Goal: Check status: Check status

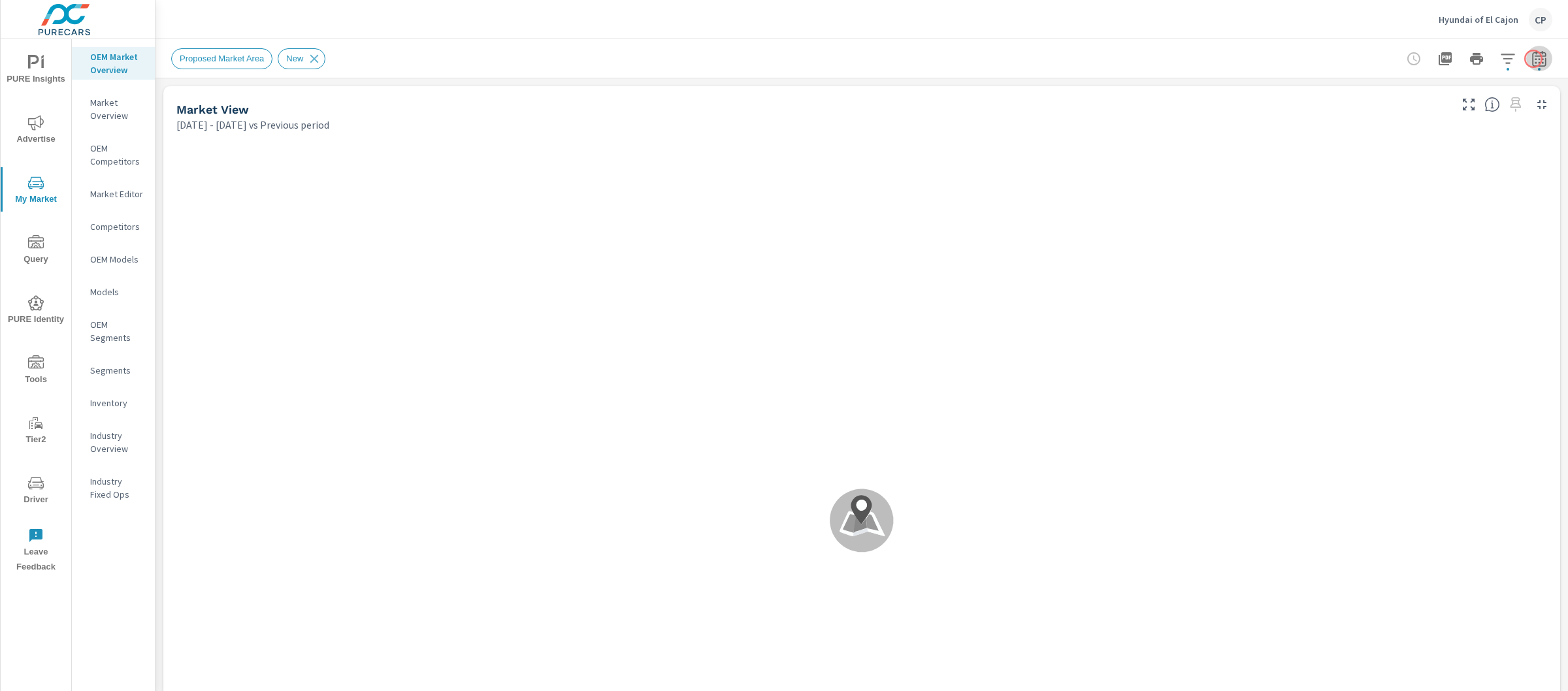
click at [1533, 58] on icon "button" at bounding box center [1539, 58] width 14 height 16
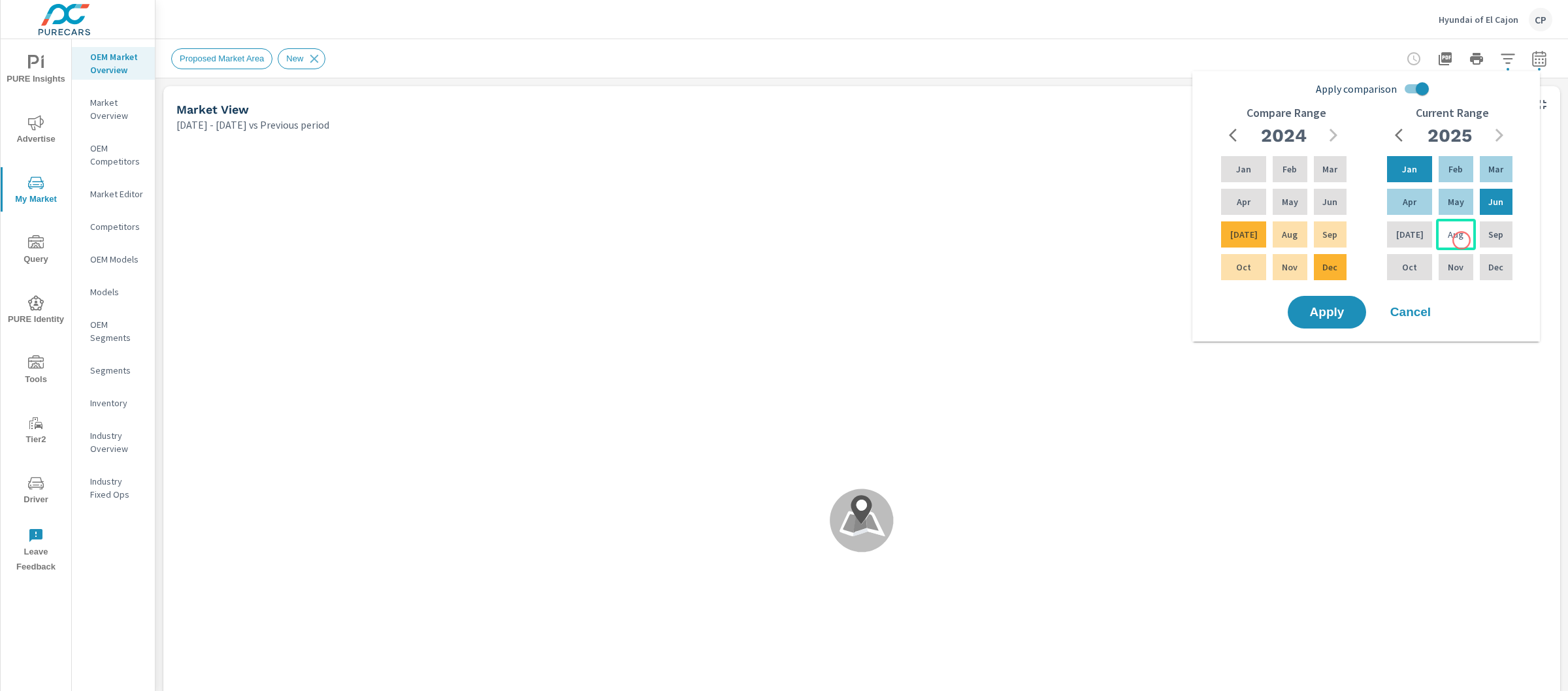
click at [1462, 241] on div "Aug" at bounding box center [1456, 234] width 39 height 31
click at [1418, 180] on div "Jan" at bounding box center [1410, 169] width 51 height 31
click at [1273, 241] on div "Aug" at bounding box center [1290, 234] width 39 height 31
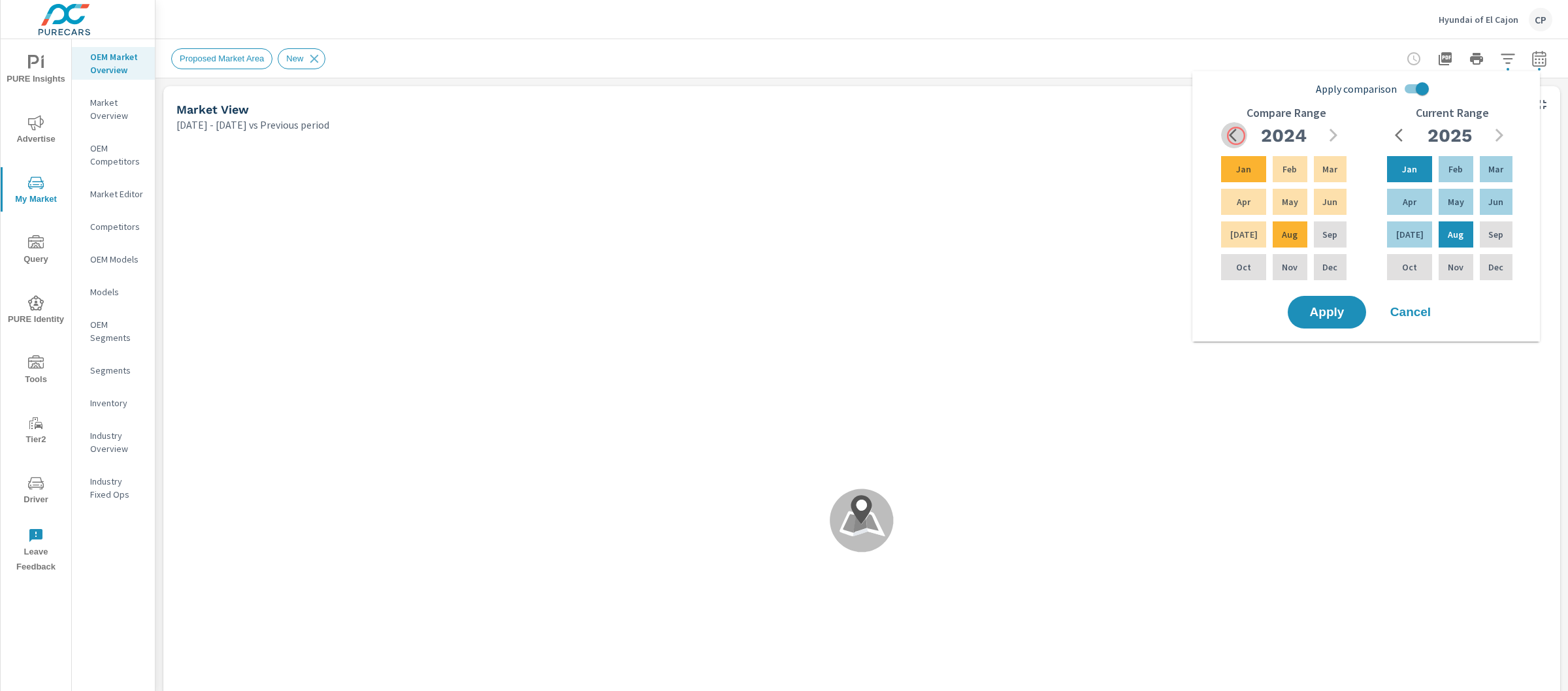
click at [1236, 135] on icon "button" at bounding box center [1237, 135] width 16 height 16
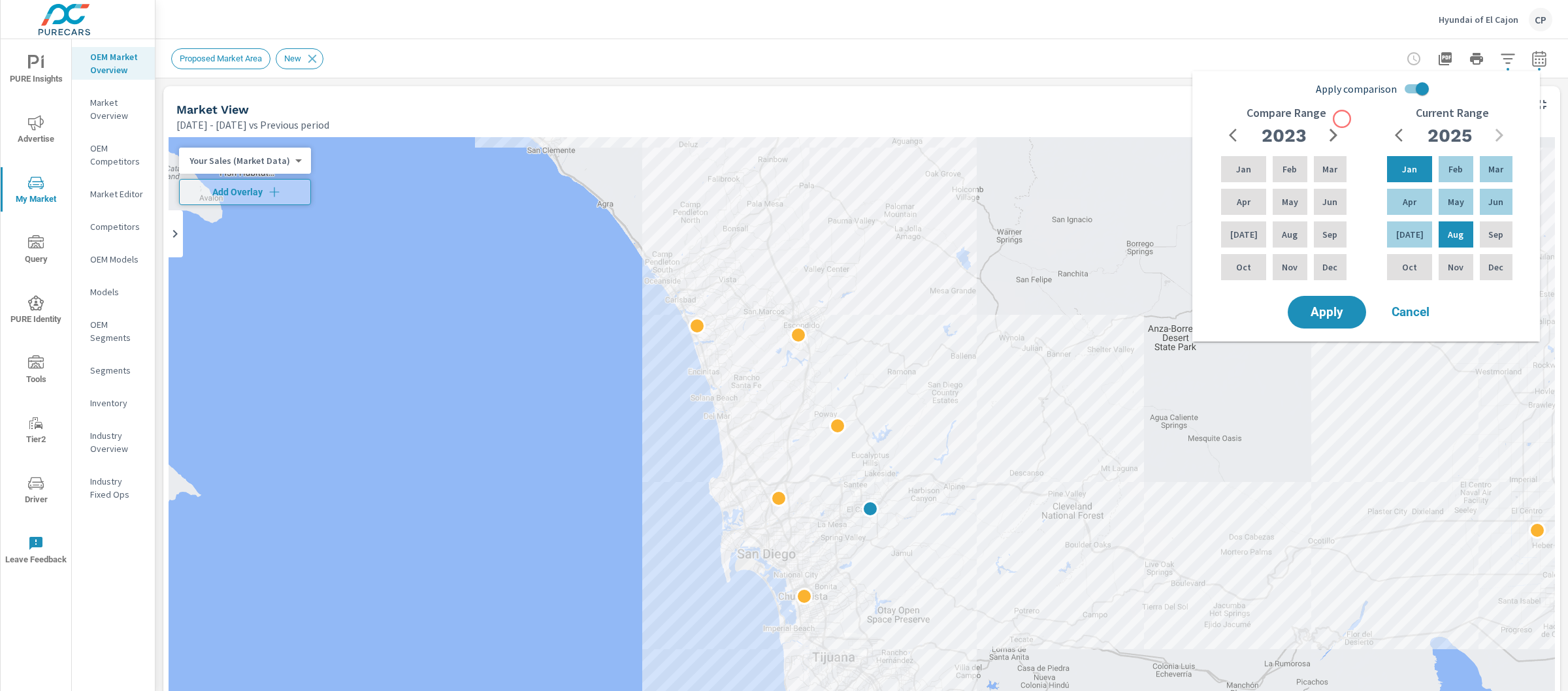
click at [1338, 120] on div "Compare Range [DATE] Feb Mar Apr May Jun [DATE] Aug Sep Oct Nov Dec" at bounding box center [1286, 200] width 166 height 187
click at [1335, 134] on icon "button" at bounding box center [1334, 134] width 8 height 13
click at [1261, 243] on div "Jan Feb Mar Apr May Jun [DATE] Aug Sep Oct Nov Dec" at bounding box center [1284, 217] width 131 height 130
click at [1272, 239] on div "Aug" at bounding box center [1290, 234] width 39 height 31
click at [1236, 172] on p "Jan" at bounding box center [1243, 169] width 15 height 13
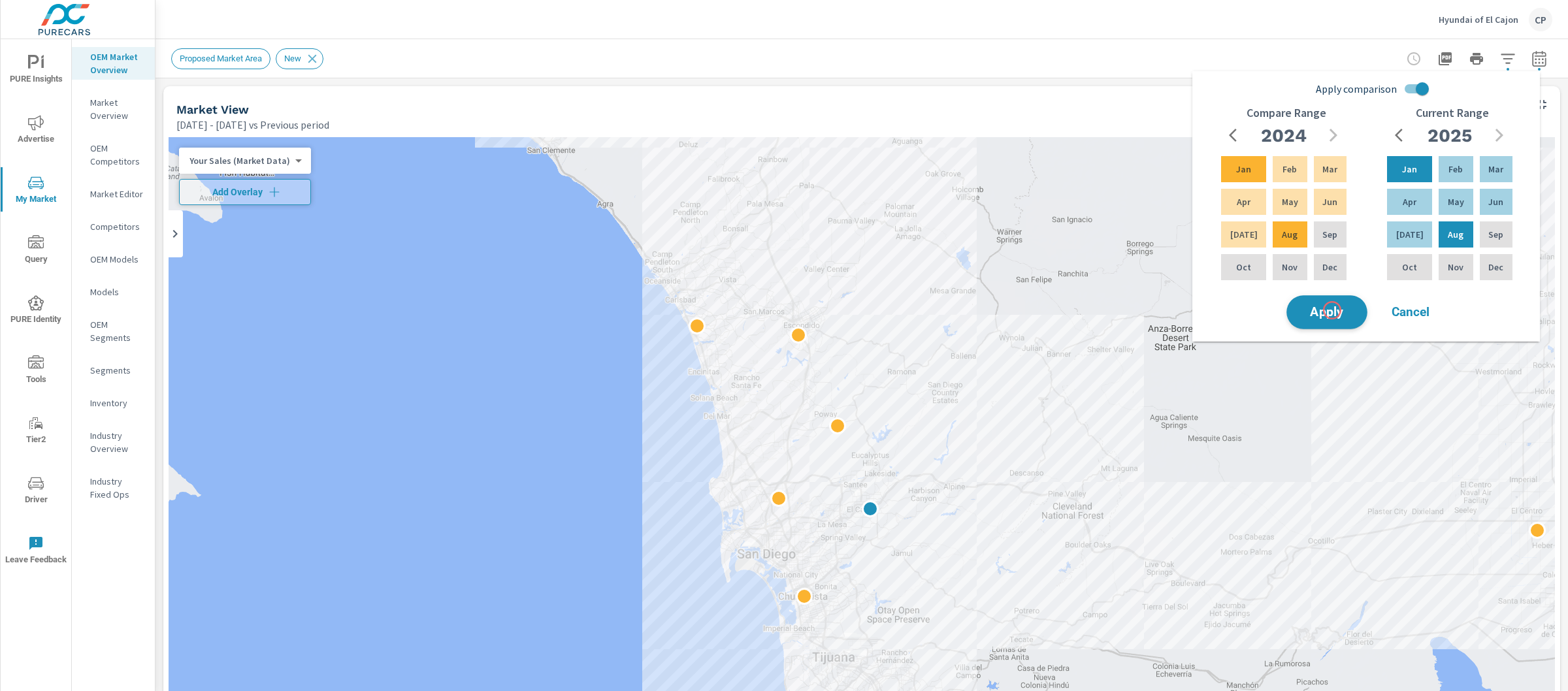
click at [1332, 307] on span "Apply" at bounding box center [1327, 312] width 54 height 13
